Goal: Browse casually

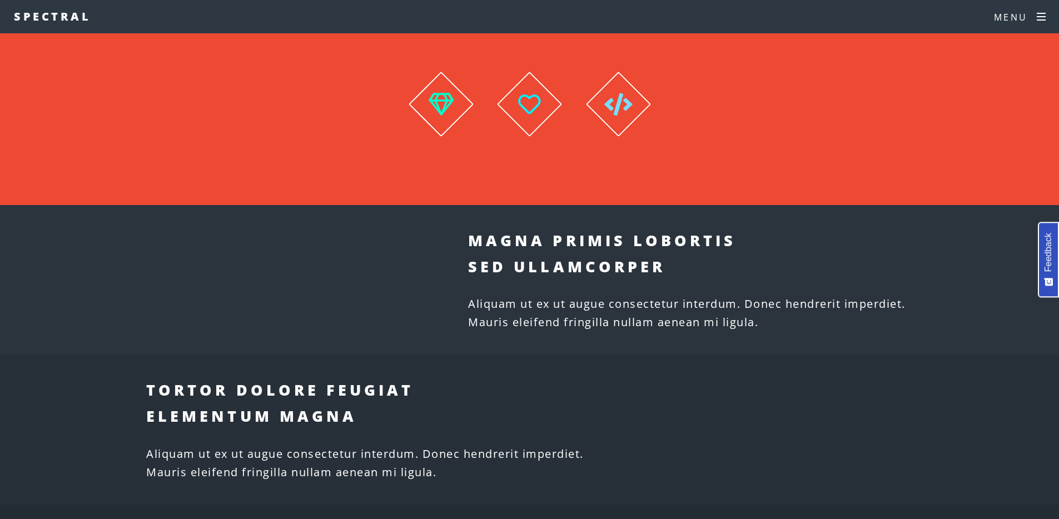
scroll to position [452, 0]
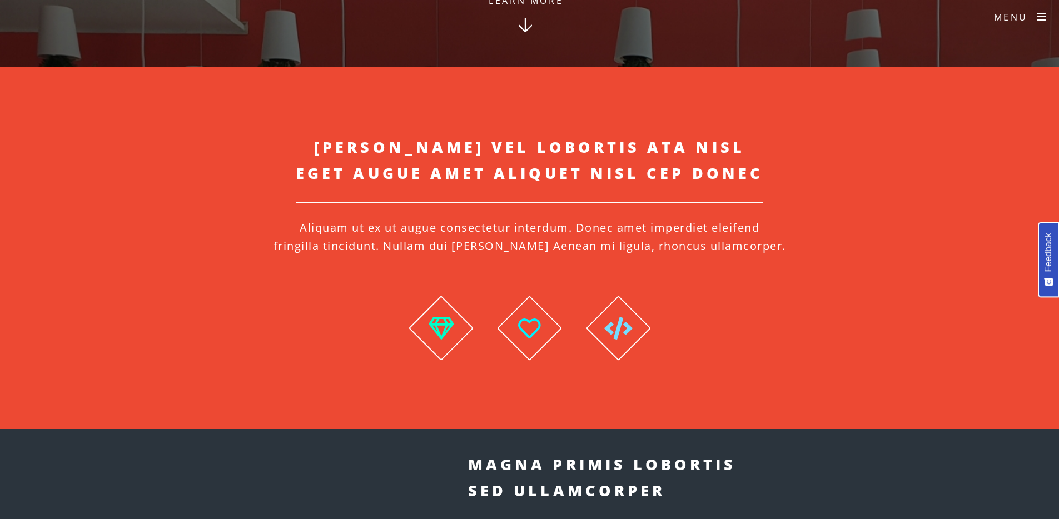
click at [521, 336] on span "Ipsum" at bounding box center [529, 327] width 65 height 65
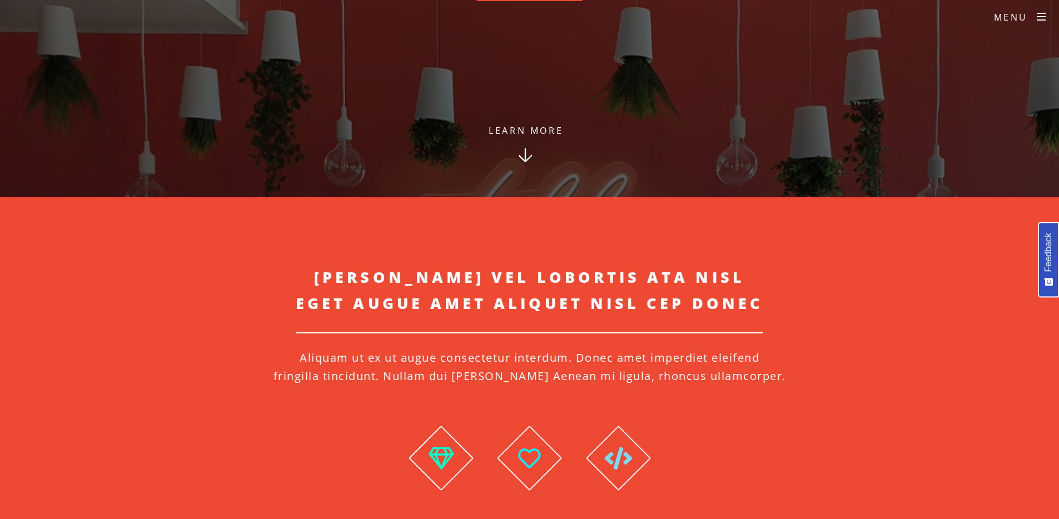
scroll to position [329, 0]
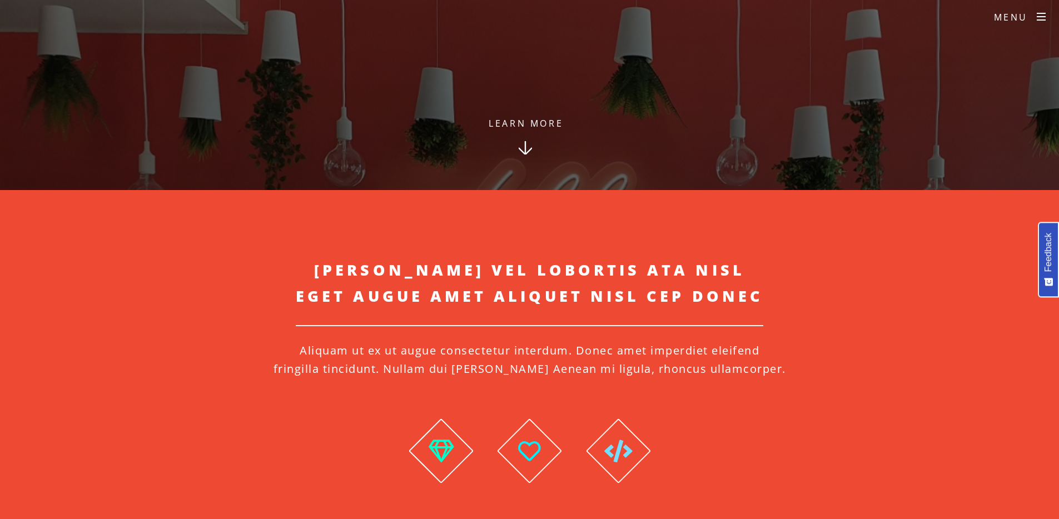
click at [532, 450] on span "Ipsum" at bounding box center [529, 450] width 65 height 65
click at [642, 456] on span "Dolor" at bounding box center [617, 450] width 65 height 65
click at [454, 447] on span "Lorem" at bounding box center [440, 450] width 65 height 65
click at [550, 460] on span "Ipsum" at bounding box center [529, 450] width 65 height 65
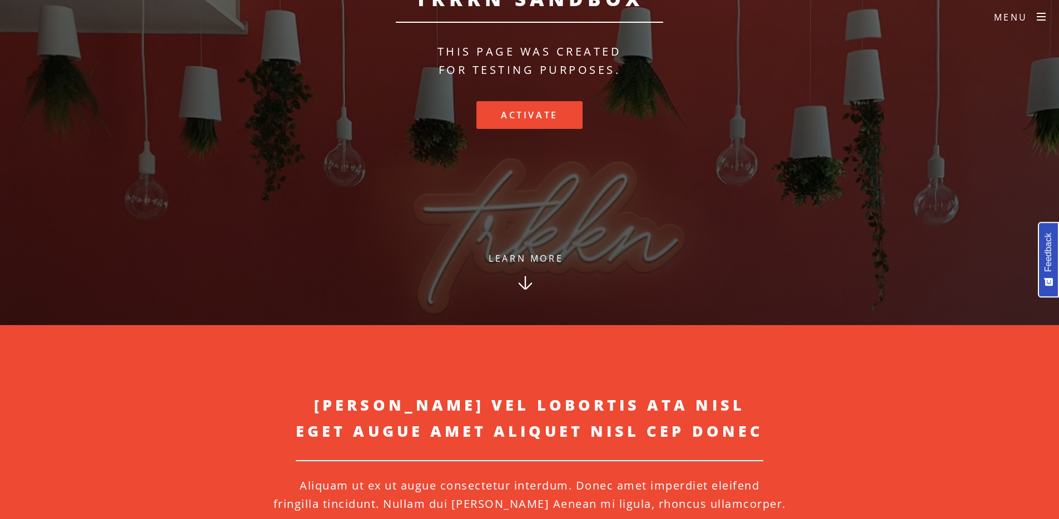
scroll to position [0, 0]
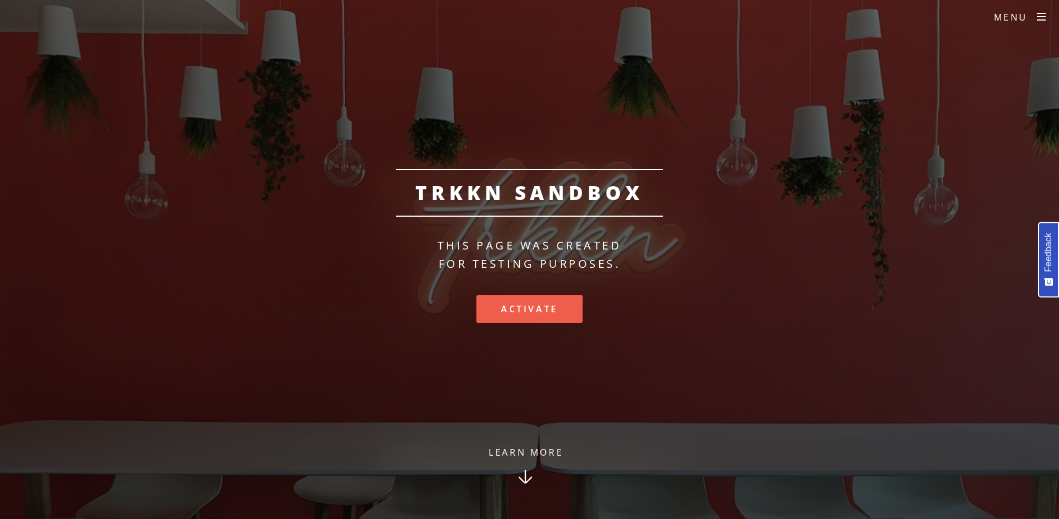
click at [533, 316] on link "Activate" at bounding box center [529, 309] width 106 height 28
click at [530, 309] on link "Activate" at bounding box center [529, 309] width 106 height 28
click at [532, 472] on link "Learn More" at bounding box center [525, 482] width 142 height 76
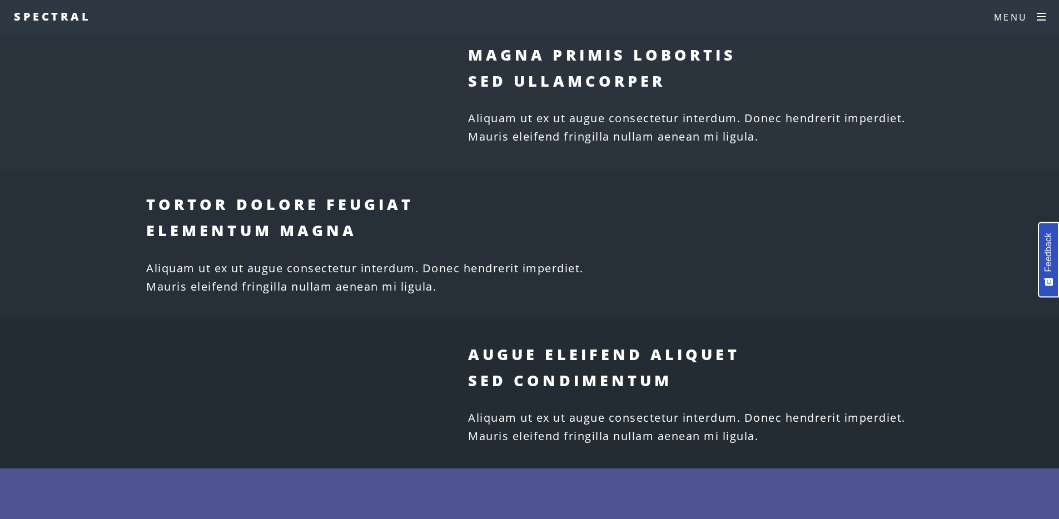
scroll to position [1248, 0]
